Goal: Navigation & Orientation: Go to known website

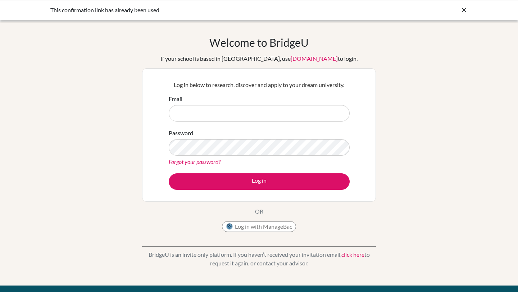
type input "priya.thomas@inventureacademy.com"
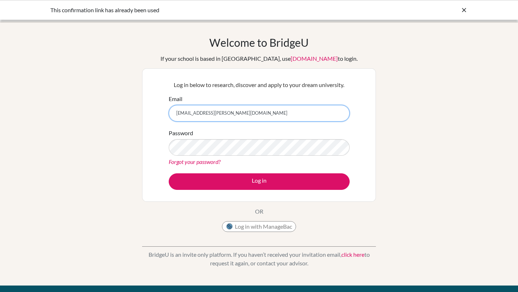
click at [199, 117] on input "priya.thomas@inventureacademy.com" at bounding box center [259, 113] width 181 height 17
click at [143, 129] on div "Log in below to research, discover and apply to your dream university. Email pr…" at bounding box center [259, 135] width 234 height 134
click at [178, 110] on input "priya.thomas@inventureacademy.com" at bounding box center [259, 113] width 181 height 17
type input "aishwarya.nambiar@inventureacademy.com"
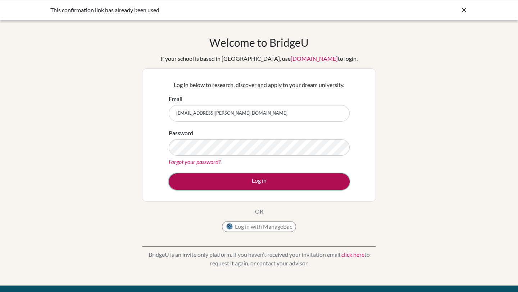
click at [190, 178] on button "Log in" at bounding box center [259, 181] width 181 height 17
